Goal: Find specific page/section: Find specific page/section

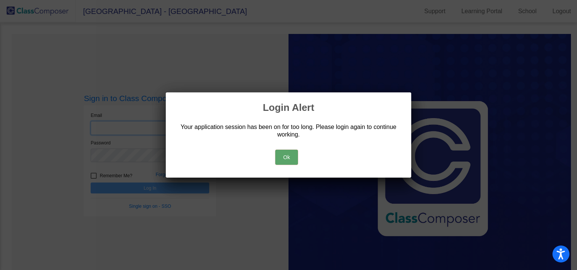
type input "[PERSON_NAME][EMAIL_ADDRESS][PERSON_NAME][DOMAIN_NAME]"
click at [286, 156] on button "Ok" at bounding box center [286, 157] width 23 height 15
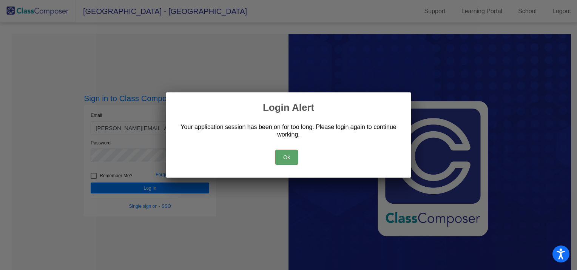
click at [290, 158] on button "Ok" at bounding box center [286, 157] width 23 height 15
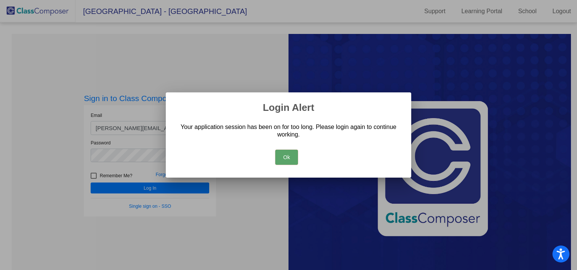
click at [286, 159] on button "Ok" at bounding box center [286, 157] width 23 height 15
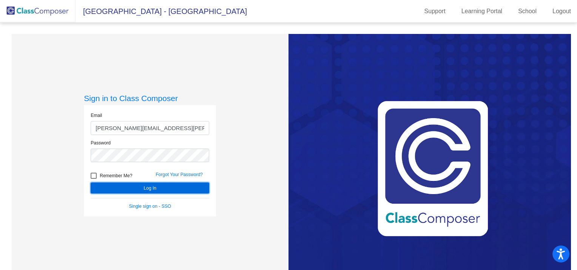
click at [182, 190] on button "Log In" at bounding box center [150, 188] width 119 height 11
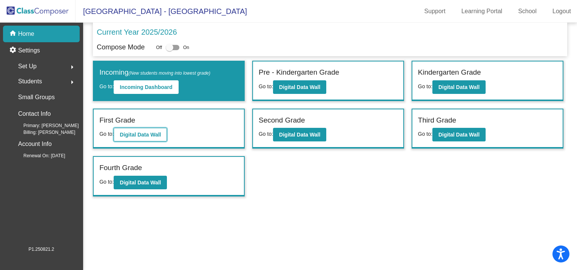
click at [153, 138] on button "Digital Data Wall" at bounding box center [140, 135] width 53 height 14
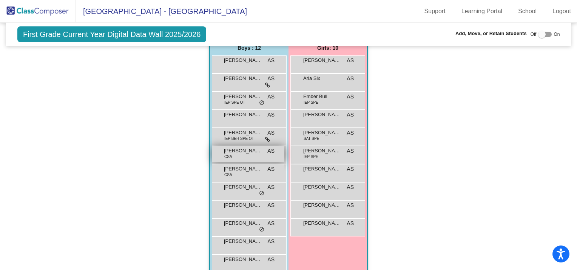
scroll to position [828, 0]
